Goal: Obtain resource: Download file/media

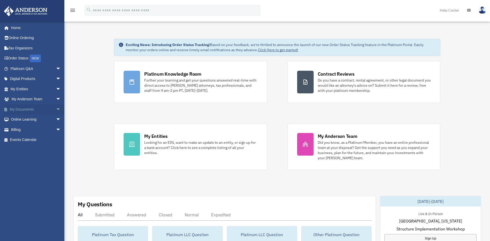
click at [56, 110] on span "arrow_drop_down" at bounding box center [61, 109] width 10 height 11
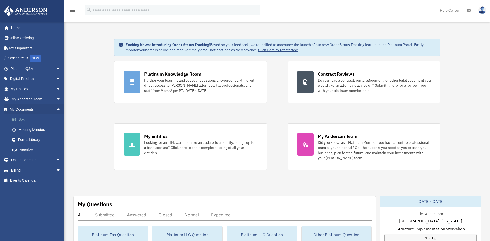
click at [25, 119] on link "Box" at bounding box center [38, 120] width 62 height 10
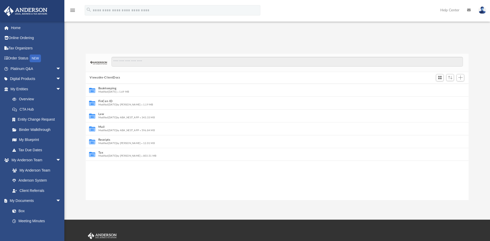
scroll to position [5, 5]
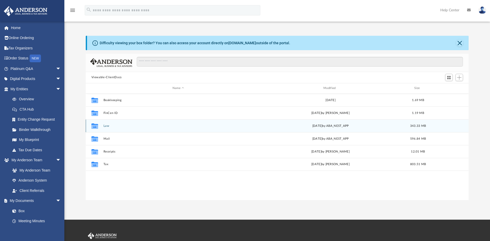
click at [106, 125] on button "Law" at bounding box center [178, 125] width 150 height 3
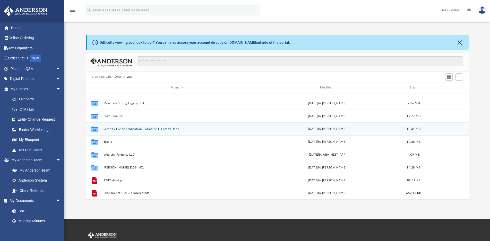
scroll to position [0, 0]
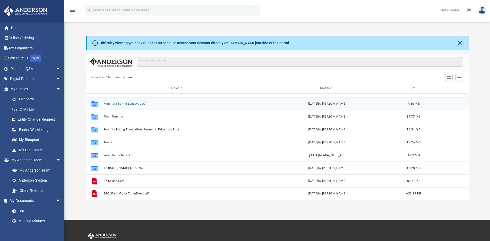
click at [129, 106] on div "Collaborated Folder Mountain Spring Legacy, LLC Tue Jul 1 2025 by Mercy Solon 7…" at bounding box center [277, 103] width 383 height 13
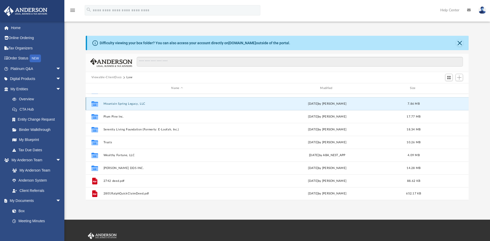
click at [130, 102] on button "Mountain Spring Legacy, LLC" at bounding box center [177, 103] width 148 height 3
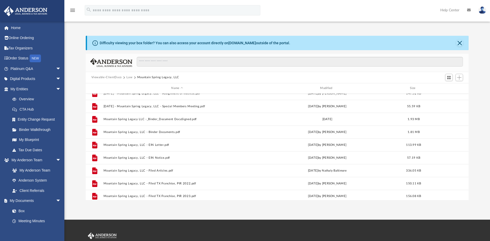
scroll to position [61, 0]
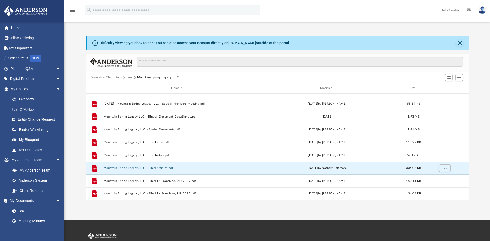
click at [167, 169] on button "Mountain Spring Legacy, LLC - Filed Articles.pdf" at bounding box center [177, 168] width 148 height 3
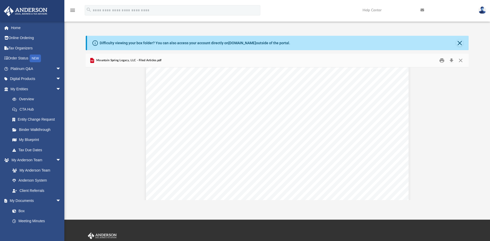
scroll to position [759, 0]
